Goal: Find specific page/section: Find specific page/section

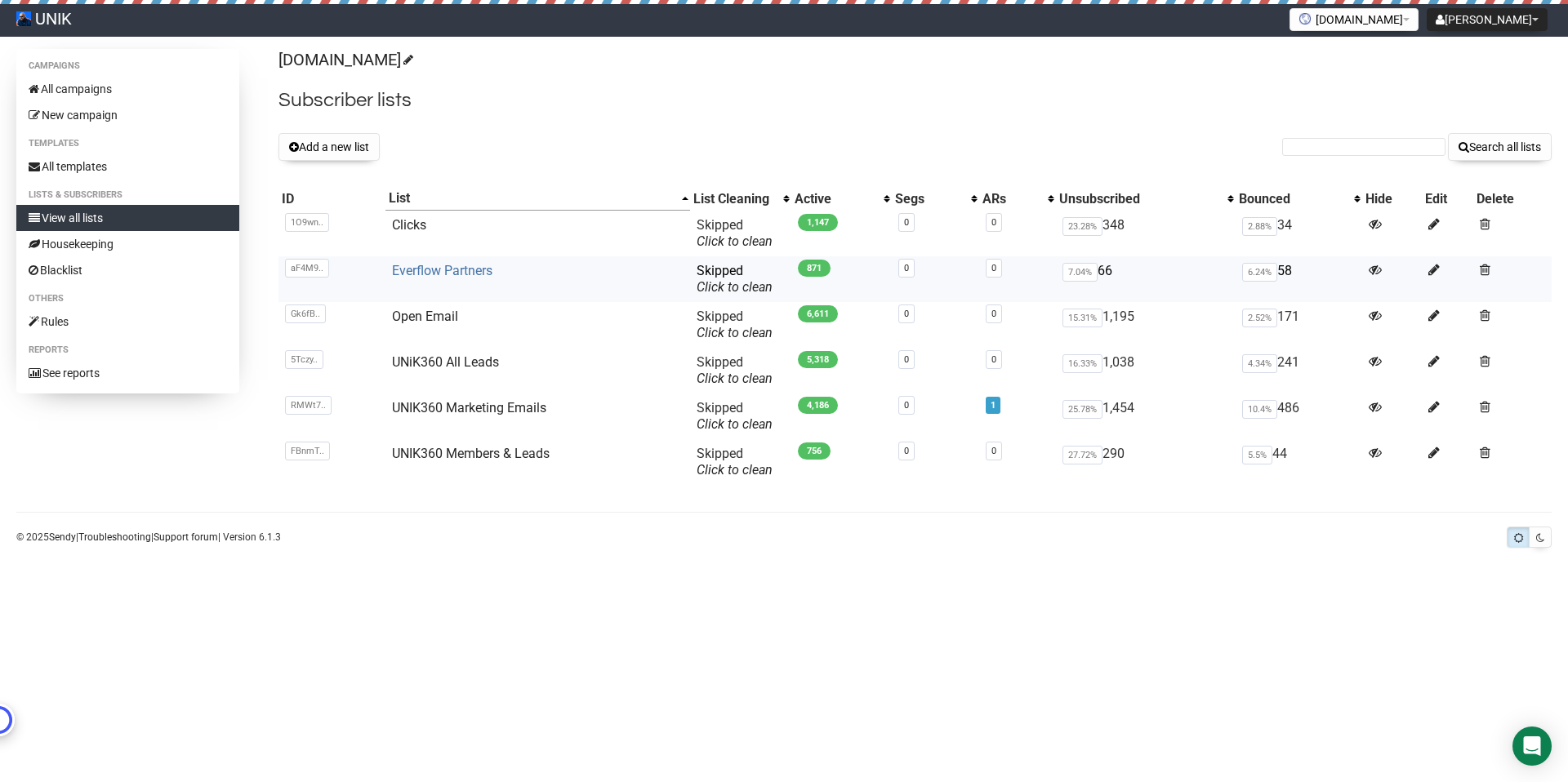
click at [458, 270] on link "Everflow Partners" at bounding box center [442, 270] width 101 height 15
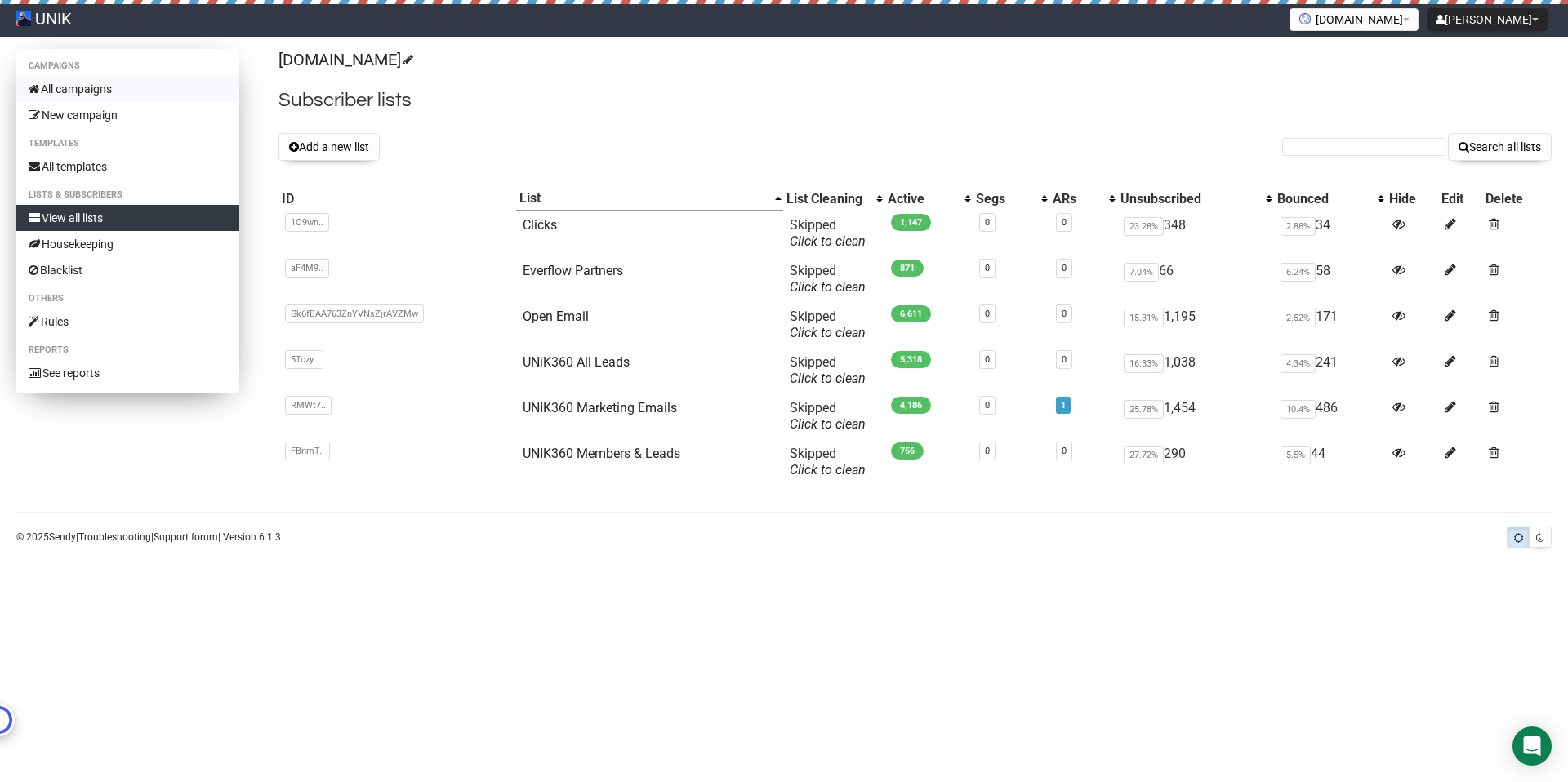
click at [57, 83] on link "All campaigns" at bounding box center [127, 90] width 223 height 26
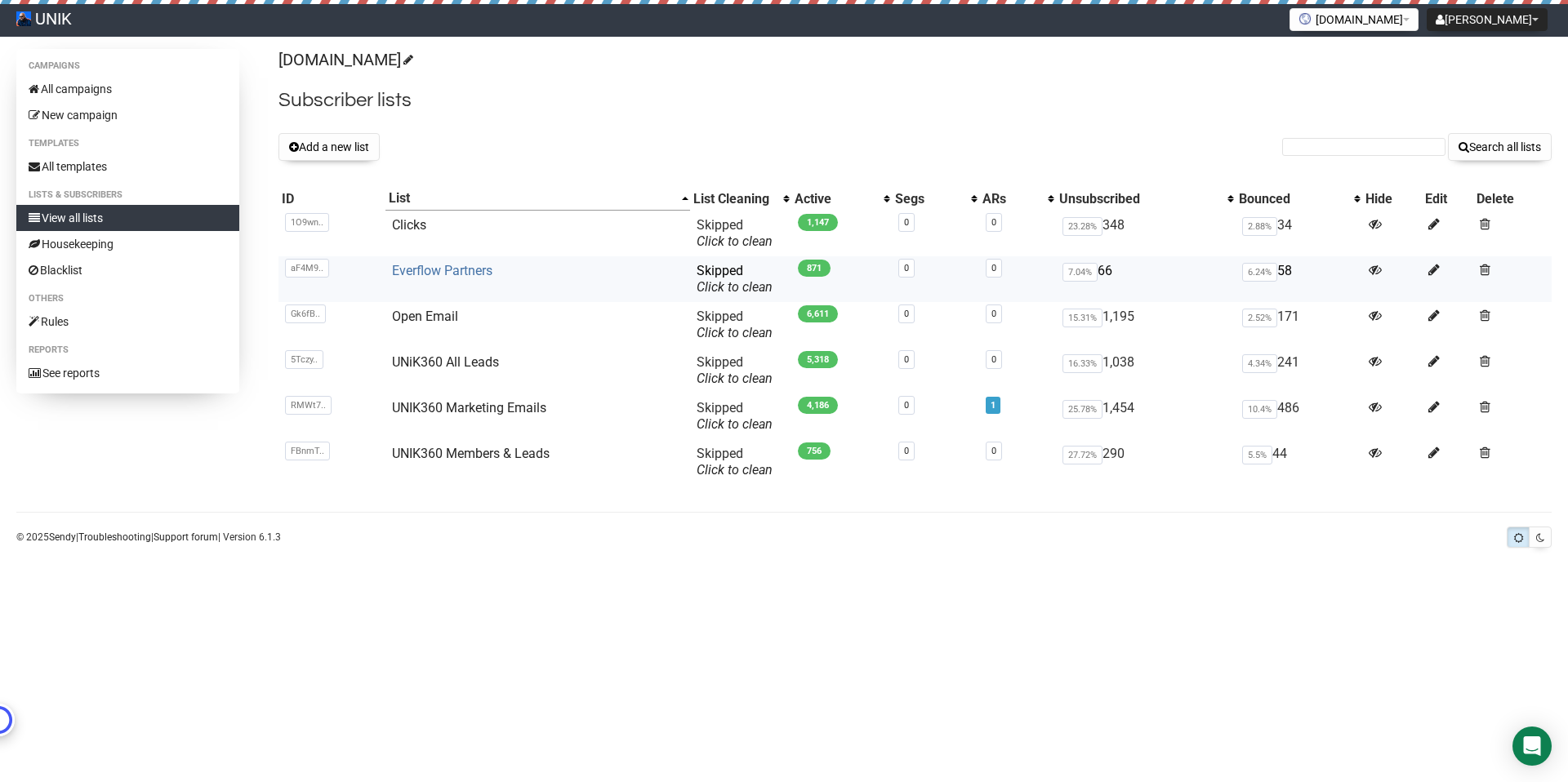
click at [449, 269] on link "Everflow Partners" at bounding box center [442, 270] width 101 height 15
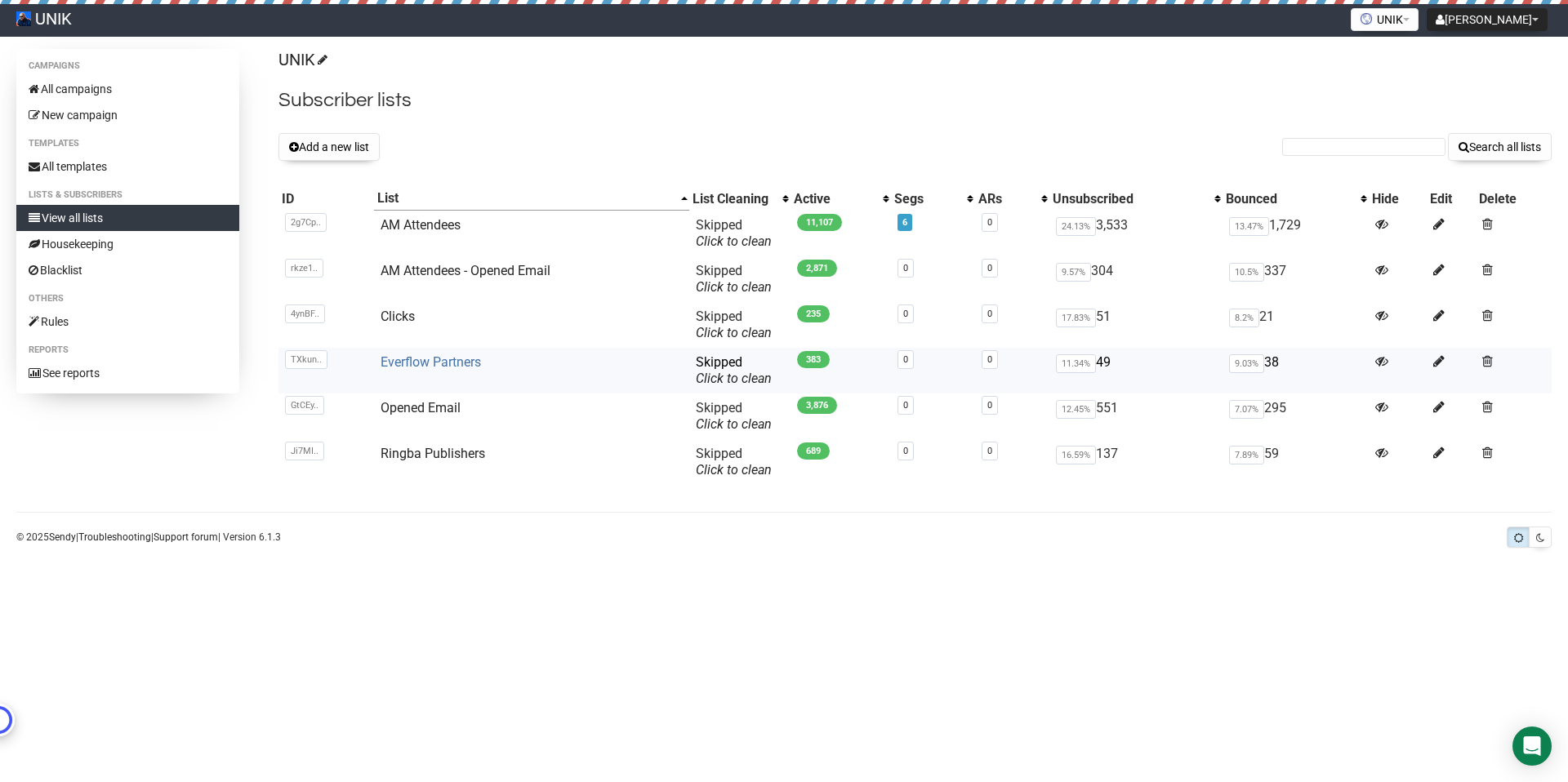
click at [449, 362] on link "Everflow Partners" at bounding box center [431, 362] width 101 height 15
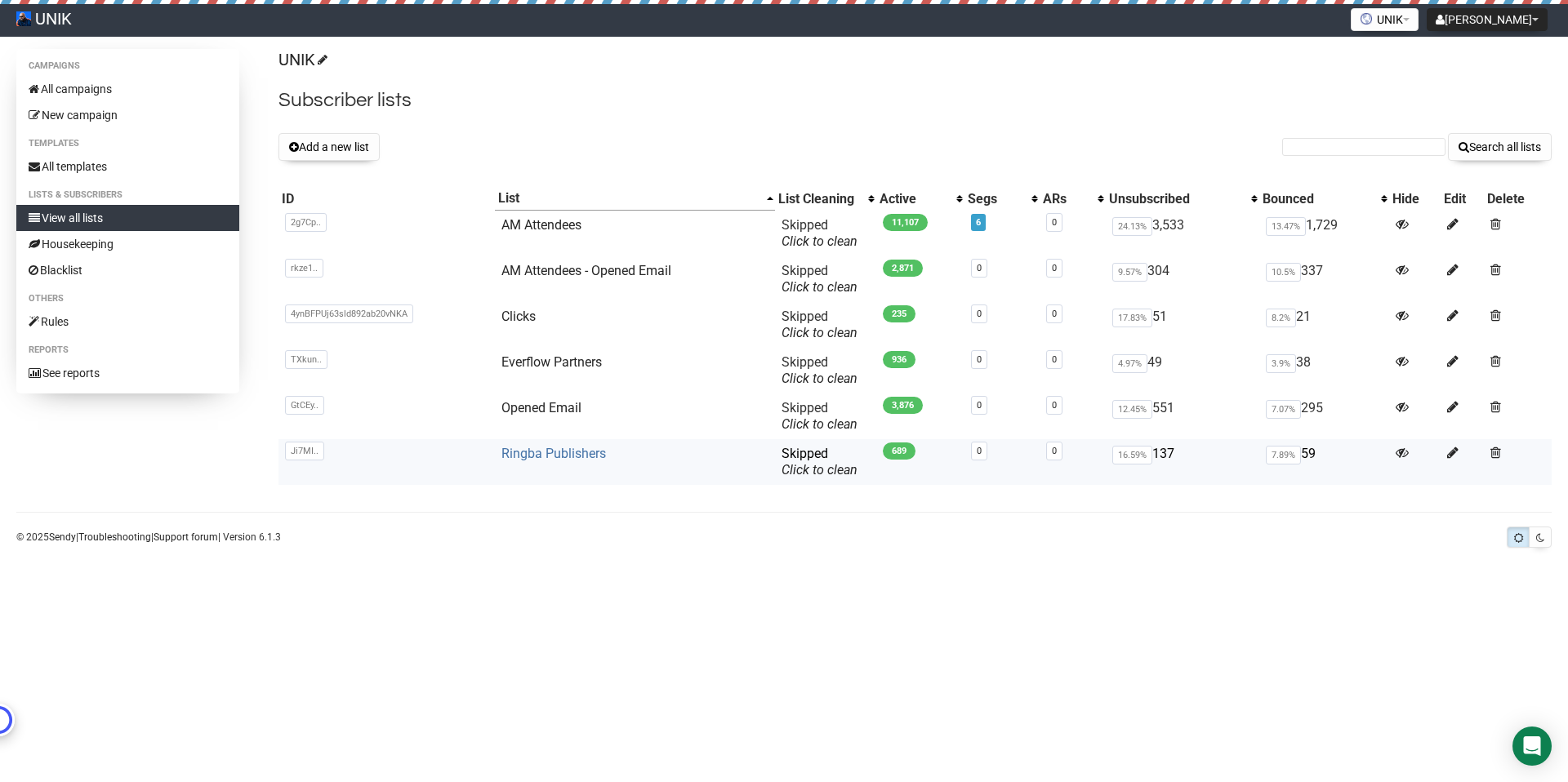
click at [548, 448] on link "Ringba Publishers" at bounding box center [553, 453] width 105 height 15
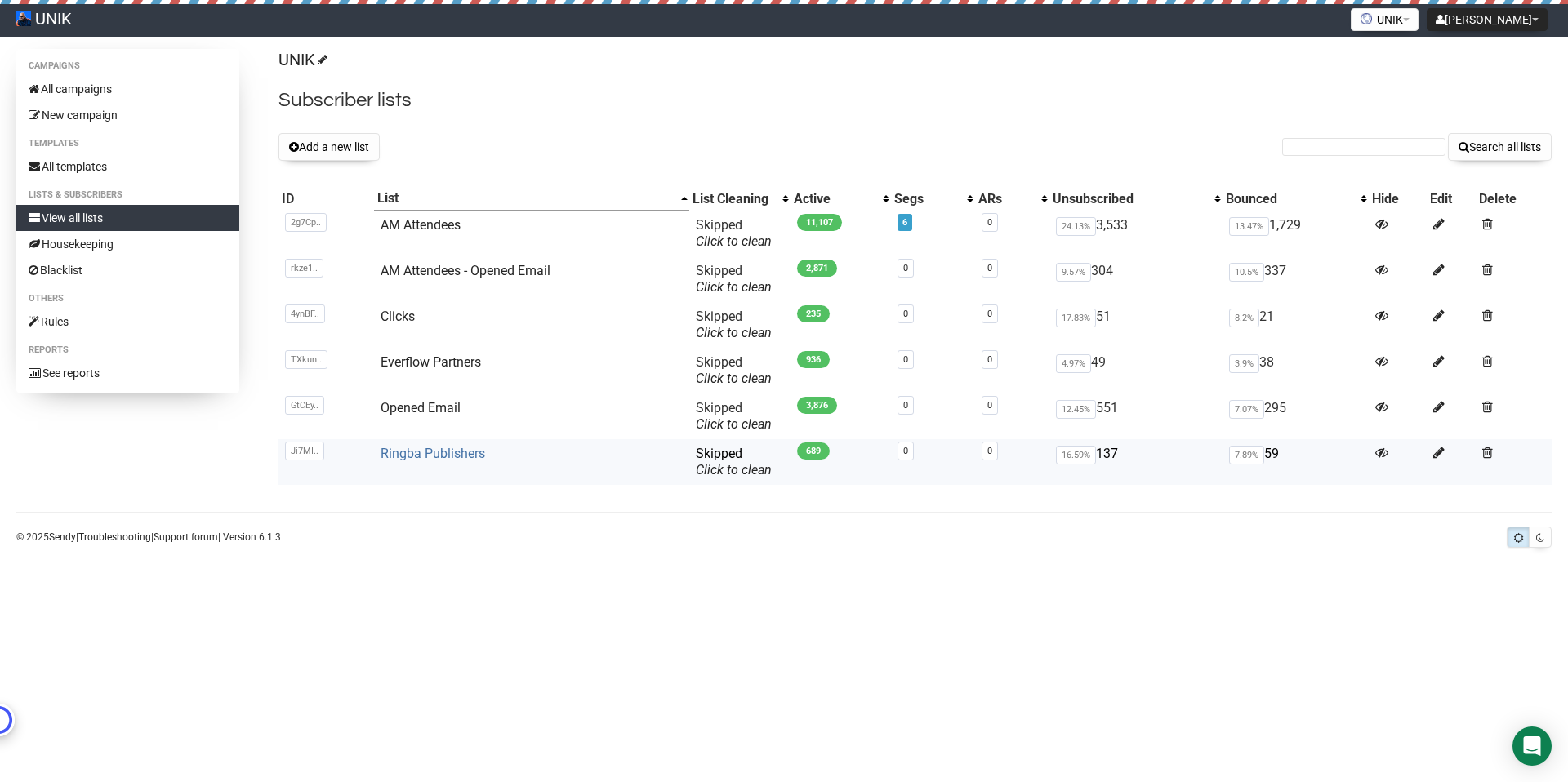
click at [454, 456] on link "Ringba Publishers" at bounding box center [433, 453] width 105 height 15
click at [82, 241] on link "Housekeeping" at bounding box center [127, 244] width 223 height 26
click at [430, 223] on link "AM Attendees" at bounding box center [420, 224] width 80 height 15
